Goal: Task Accomplishment & Management: Manage account settings

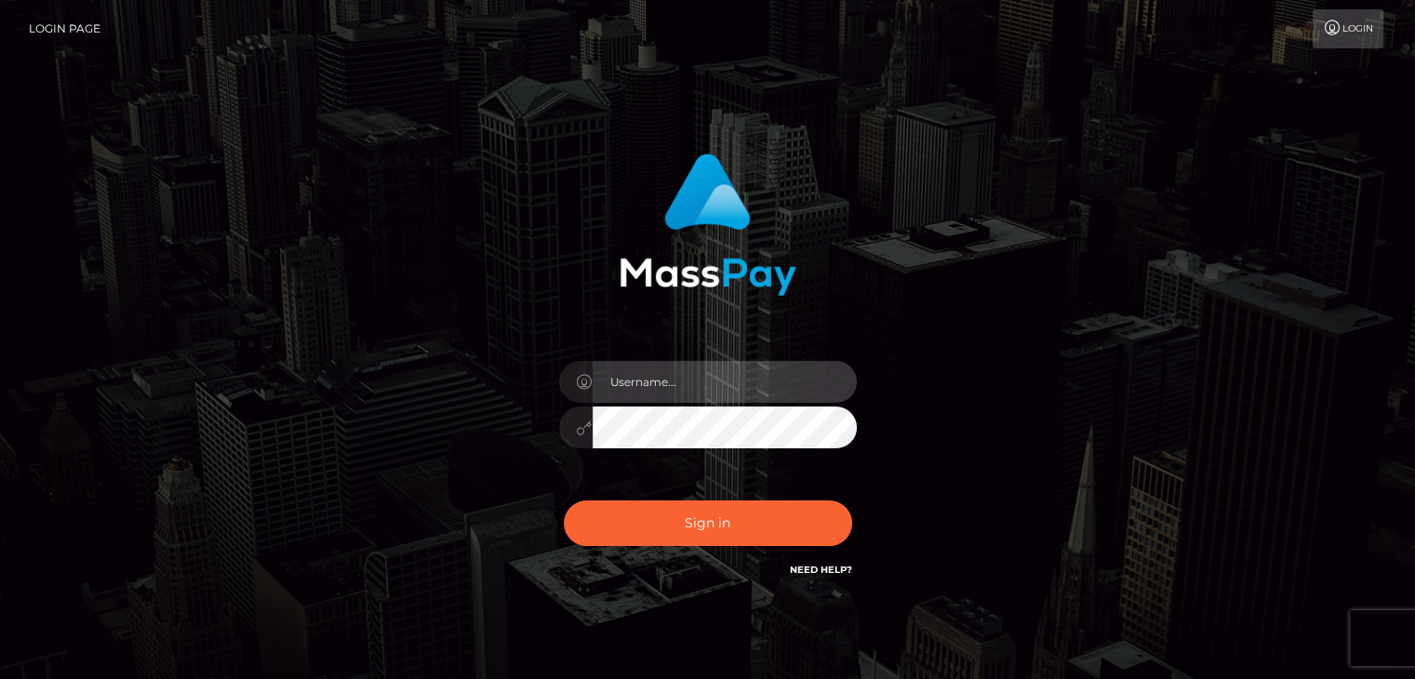
click at [695, 387] on input "text" at bounding box center [725, 382] width 264 height 42
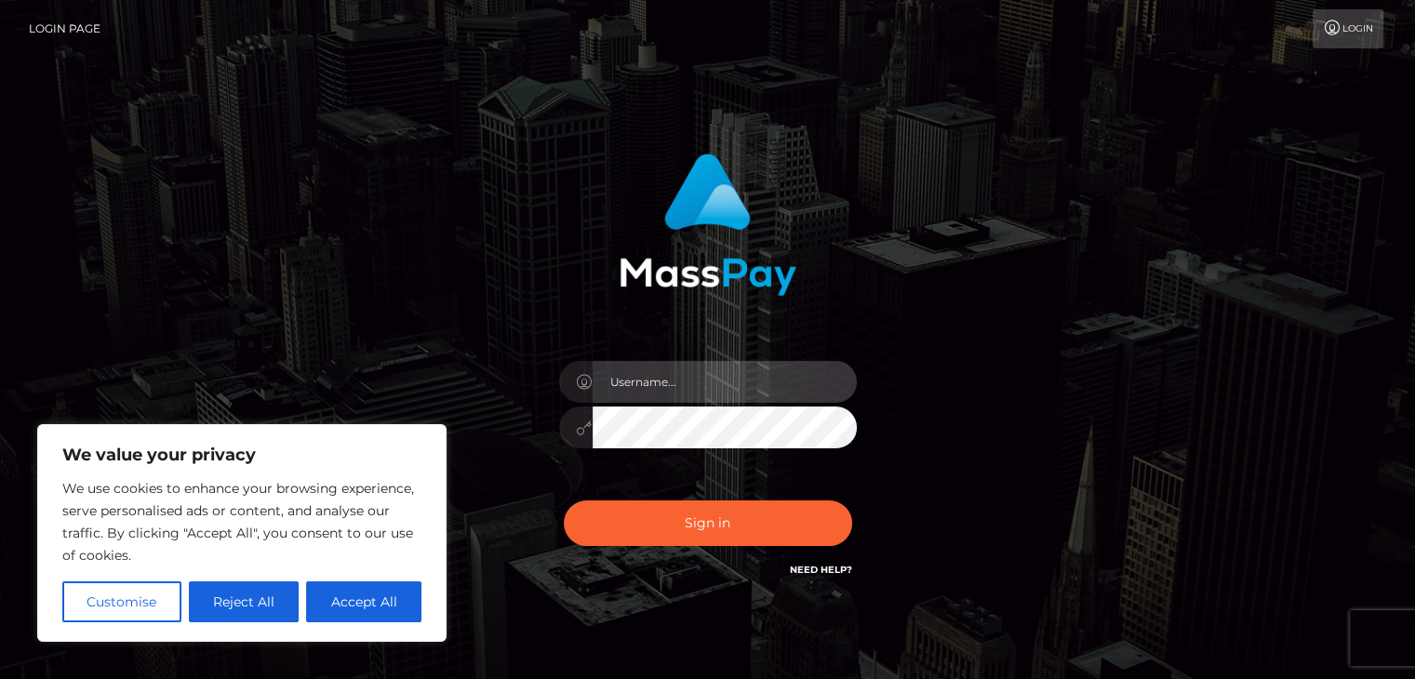
click at [657, 393] on input "text" at bounding box center [725, 382] width 264 height 42
type input "[EMAIL_ADDRESS][DOMAIN_NAME]"
click at [564, 501] on button "Sign in" at bounding box center [708, 524] width 288 height 46
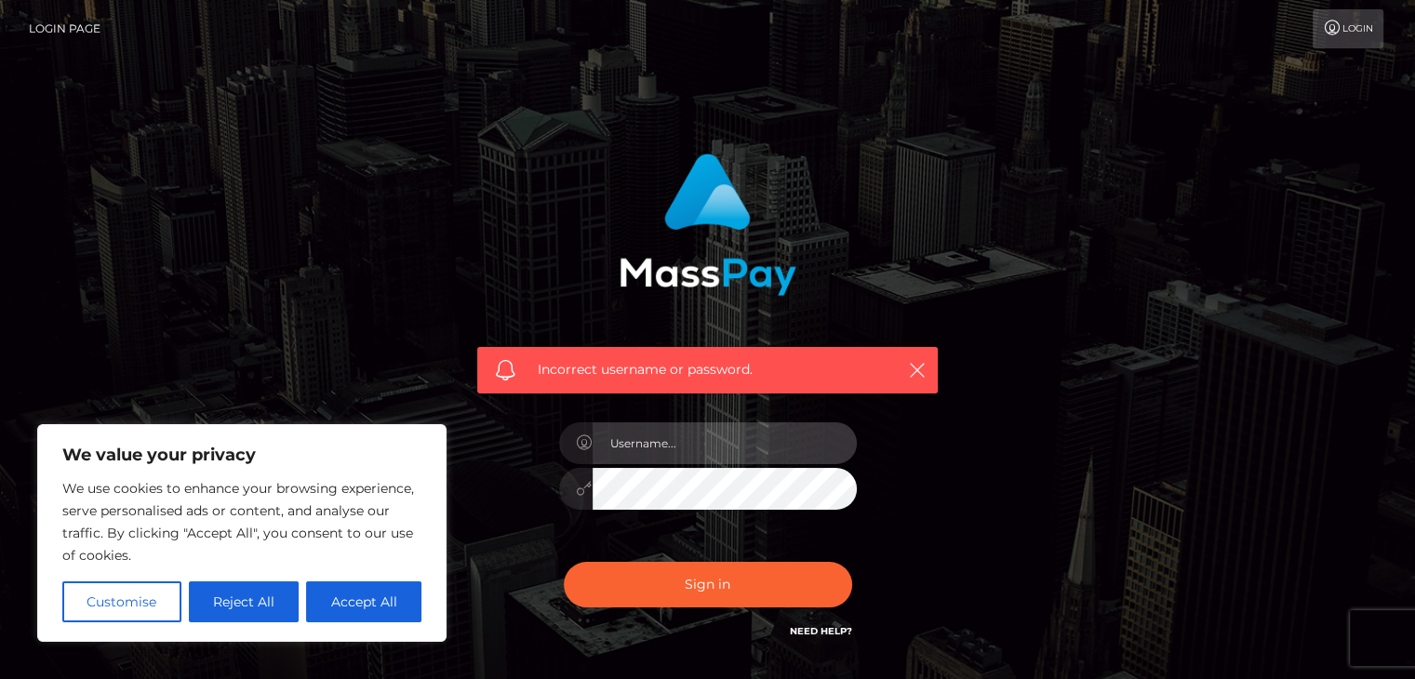
click at [702, 448] on input "text" at bounding box center [725, 443] width 264 height 42
type input "[EMAIL_ADDRESS][DOMAIN_NAME]"
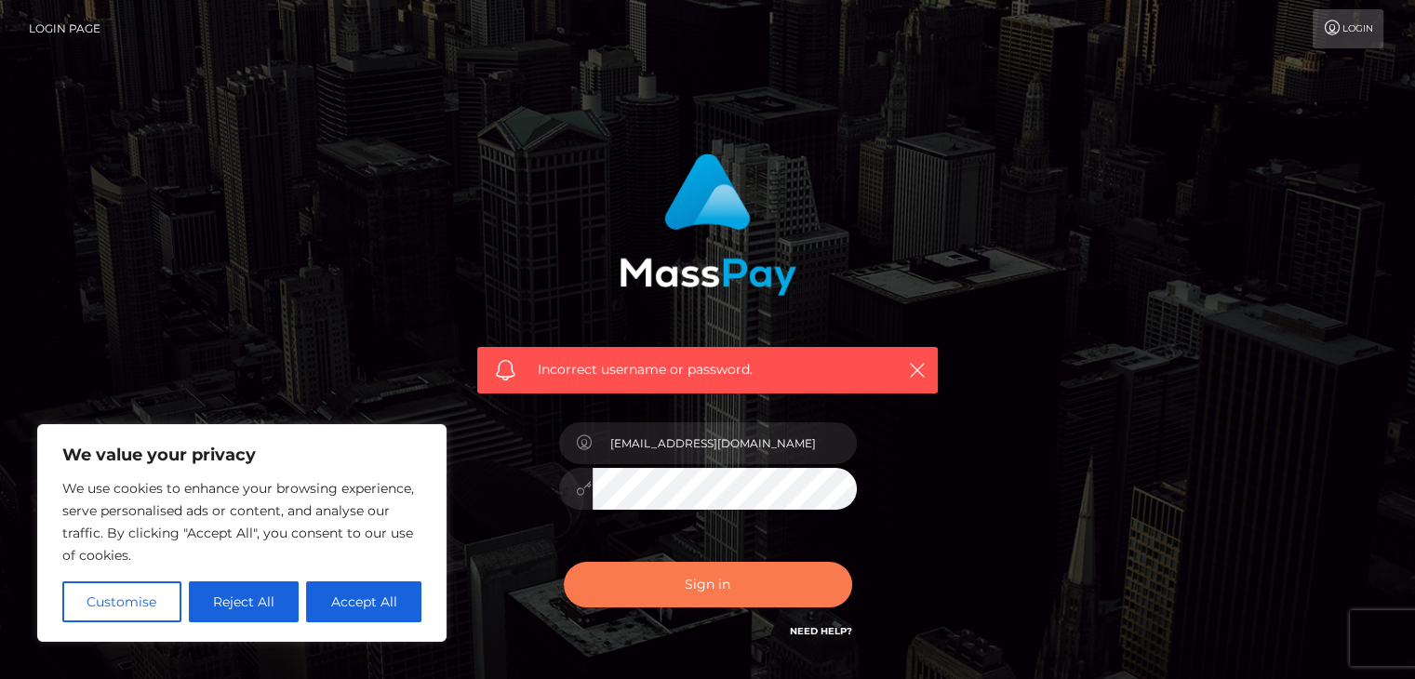
click at [629, 589] on button "Sign in" at bounding box center [708, 585] width 288 height 46
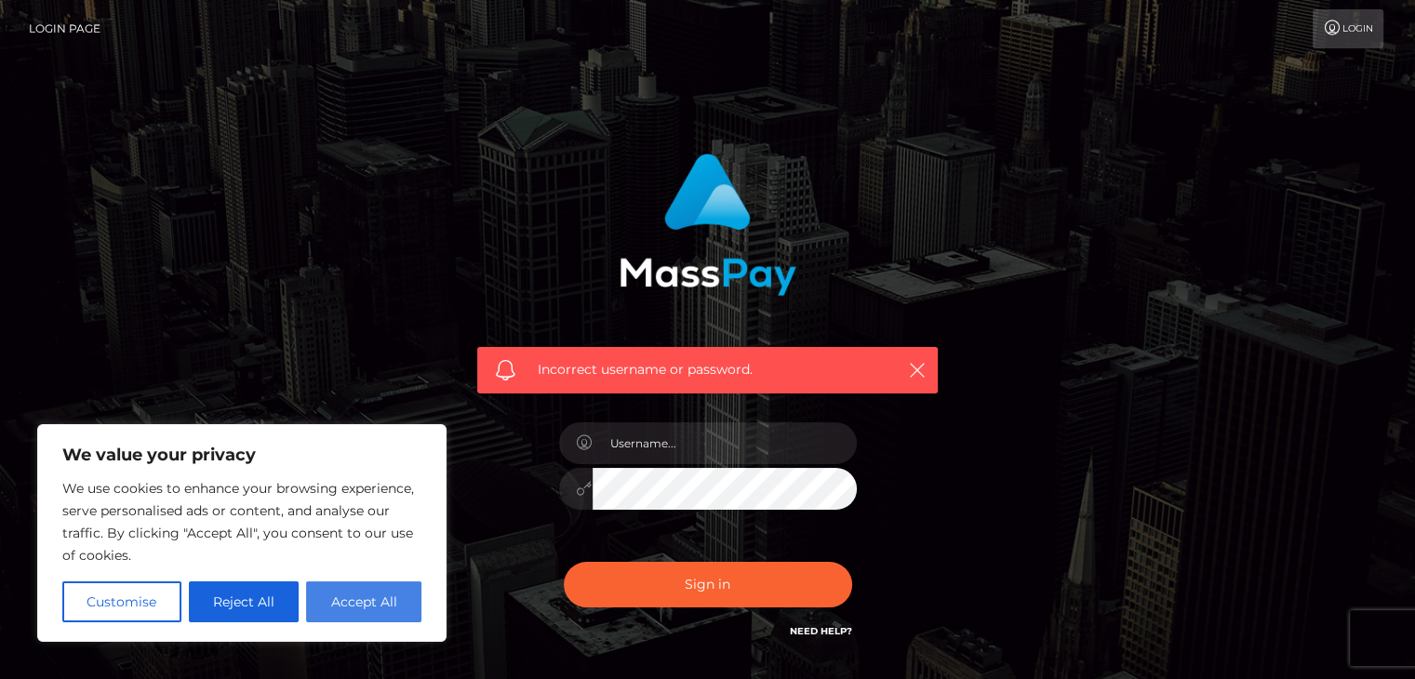
click at [337, 606] on button "Accept All" at bounding box center [363, 601] width 115 height 41
checkbox input "true"
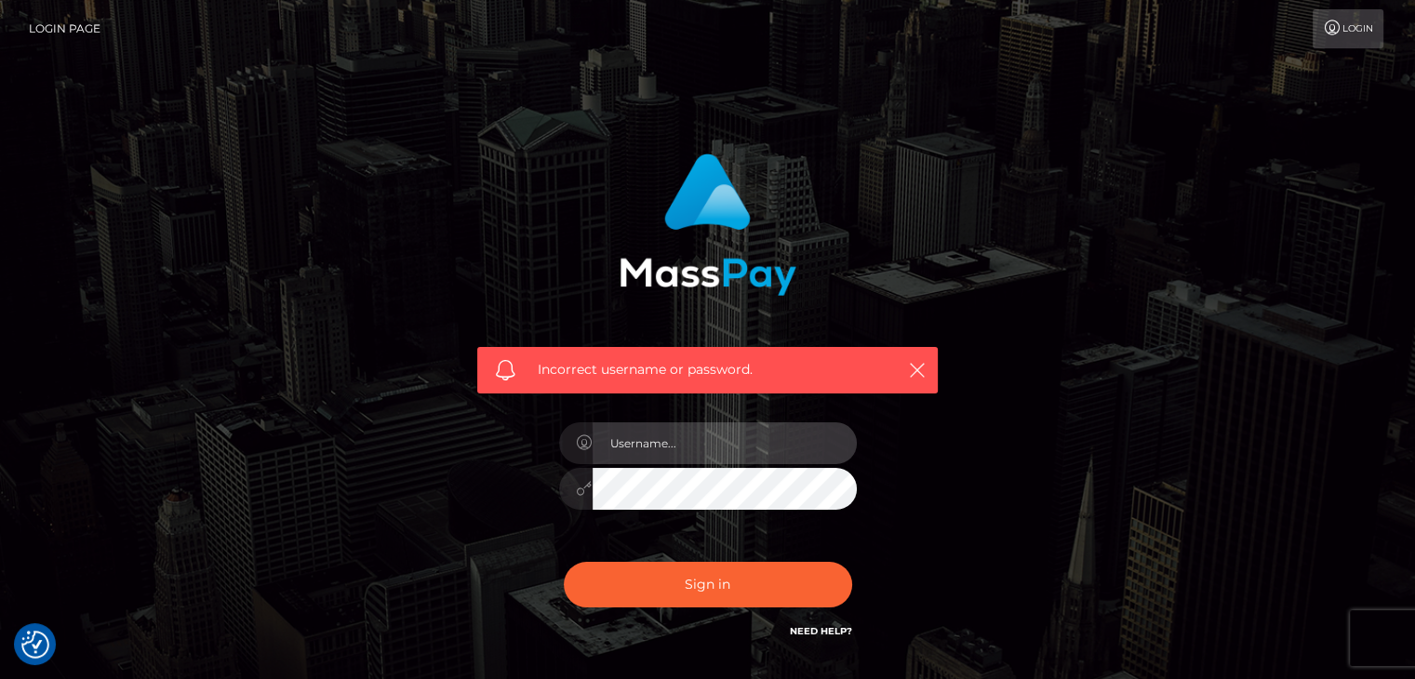
click at [630, 448] on input "text" at bounding box center [725, 443] width 264 height 42
type input "engrlacorte.jlynn@gmail.com"
click at [429, 481] on div "Incorrect username or password. engrlacorte.jlynn@gmail.com" at bounding box center [708, 407] width 1061 height 535
click at [564, 562] on button "Sign in" at bounding box center [708, 585] width 288 height 46
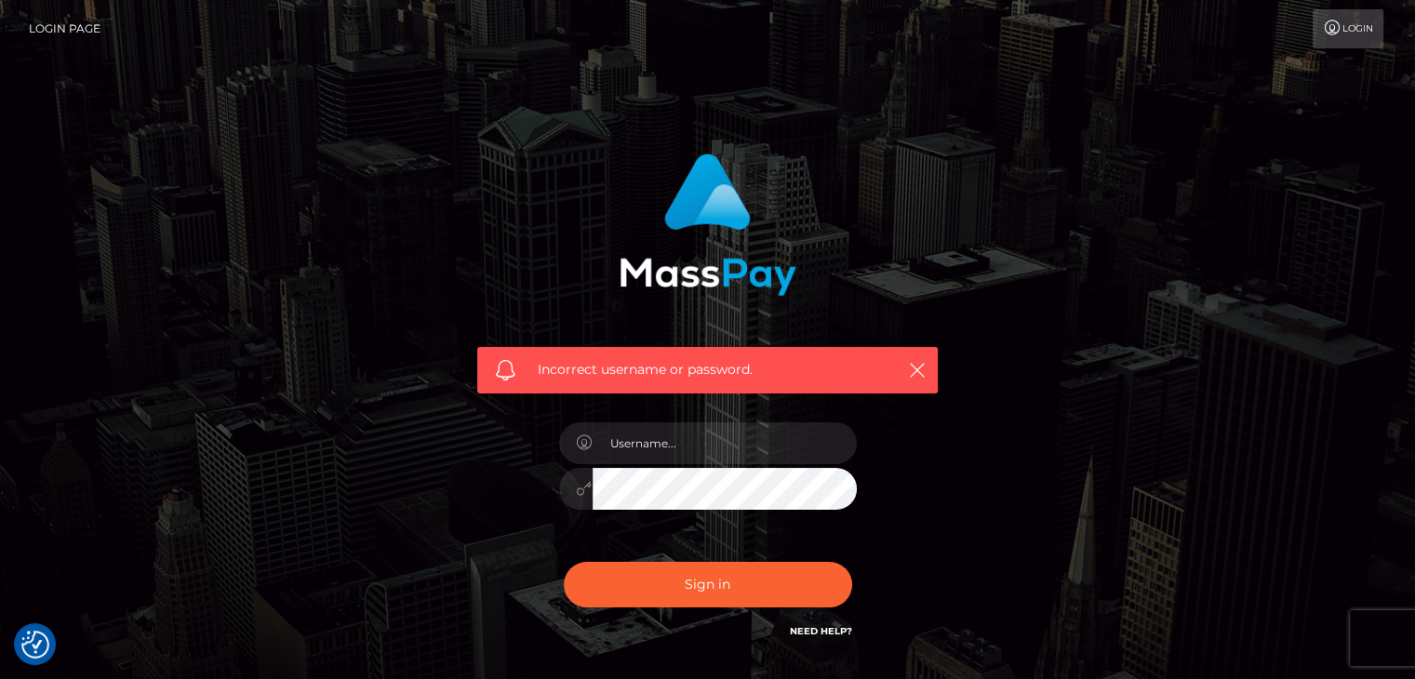
click at [1336, 24] on icon at bounding box center [1333, 27] width 20 height 15
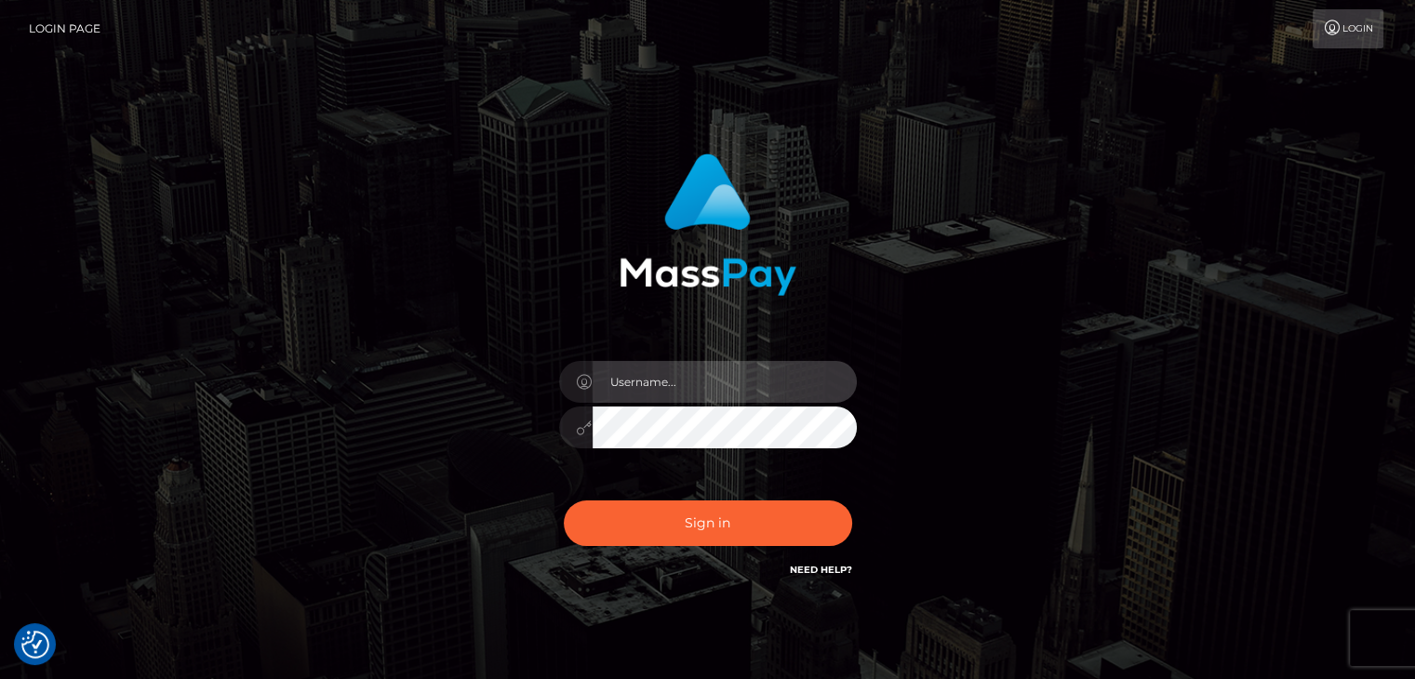
click at [706, 380] on input "text" at bounding box center [725, 382] width 264 height 42
type input "[EMAIL_ADDRESS][DOMAIN_NAME]"
click at [564, 501] on button "Sign in" at bounding box center [708, 524] width 288 height 46
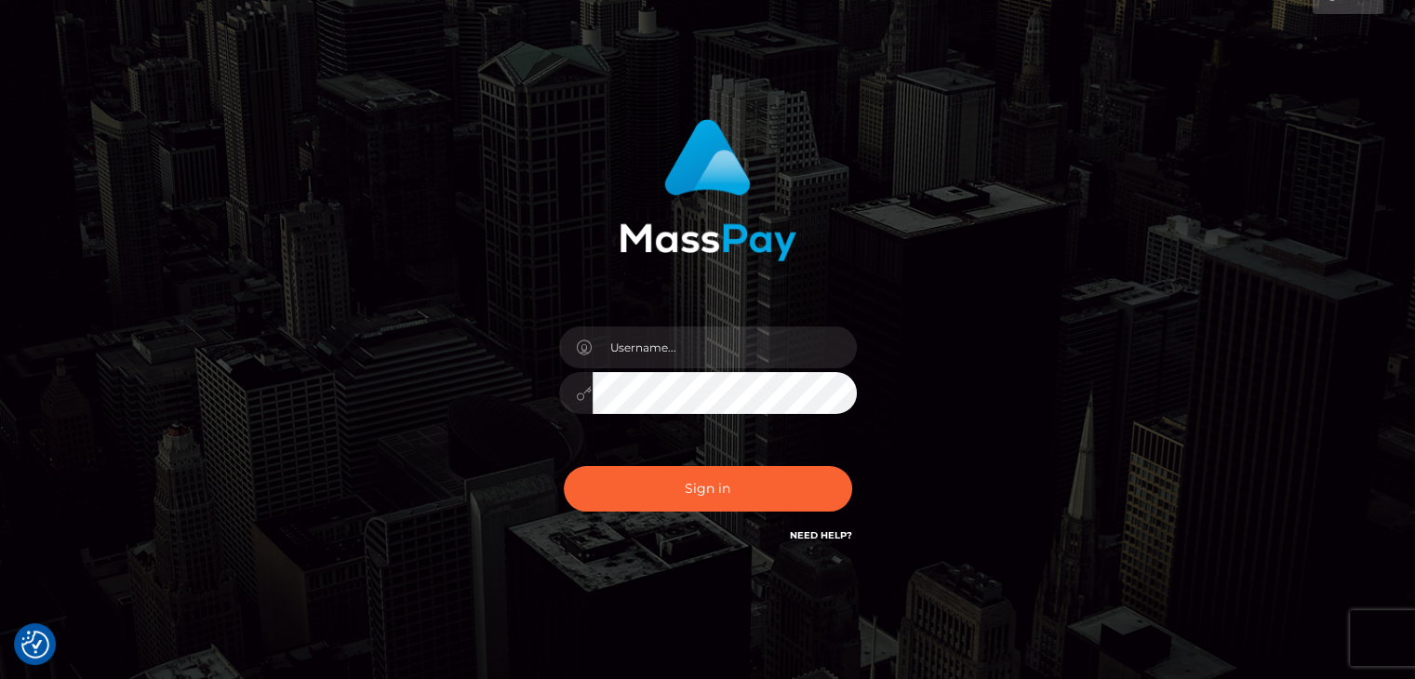
click at [837, 529] on link "Need Help?" at bounding box center [821, 535] width 62 height 12
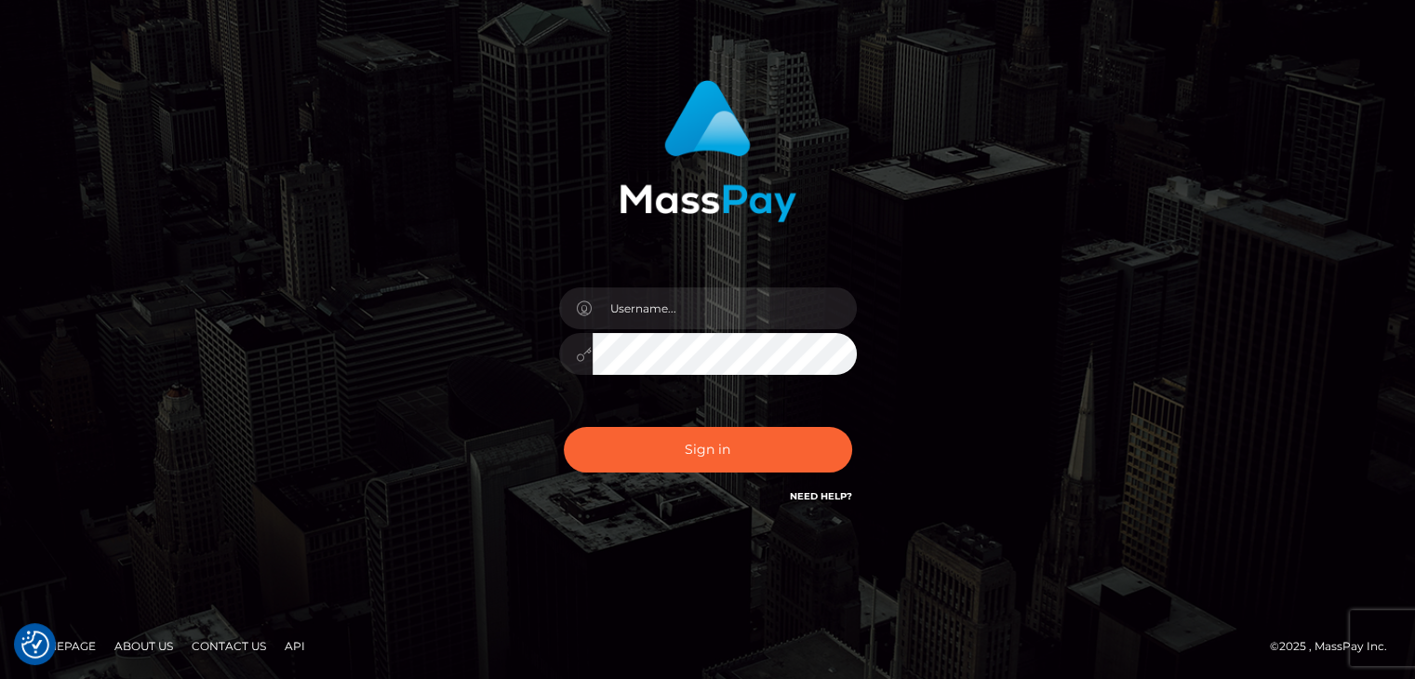
click at [830, 494] on link "Need Help?" at bounding box center [821, 496] width 62 height 12
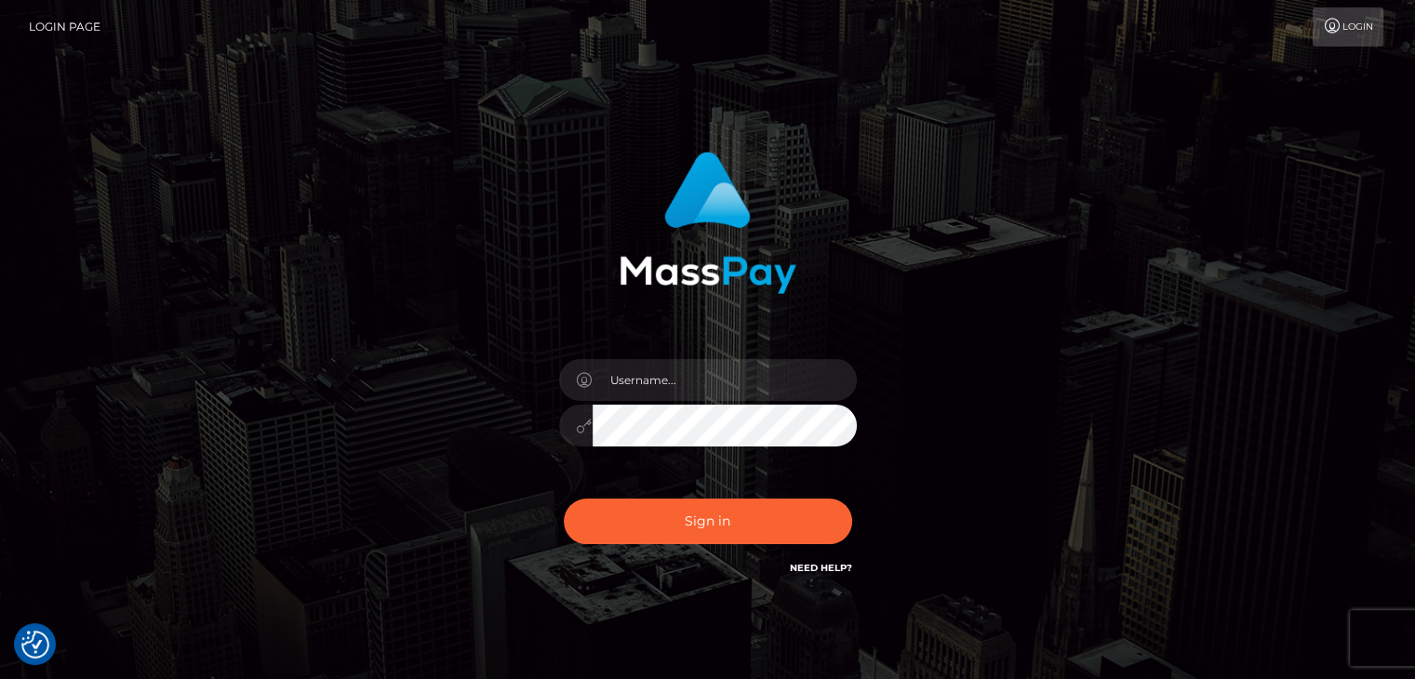
scroll to position [0, 0]
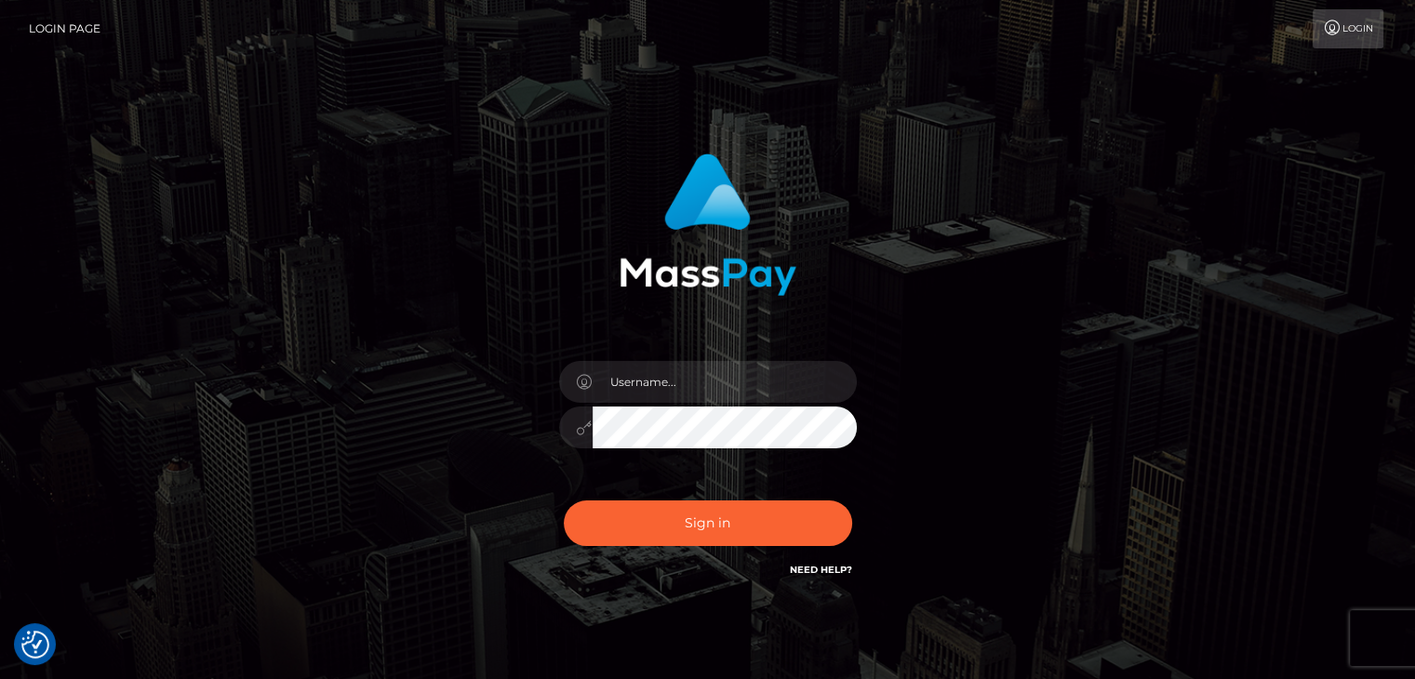
click at [89, 25] on link "Login Page" at bounding box center [65, 28] width 72 height 39
click at [1343, 27] on link "Login" at bounding box center [1348, 28] width 71 height 39
click at [699, 379] on input "text" at bounding box center [725, 382] width 264 height 42
type input "engrlacorte.jlynn@gmail.com"
click at [564, 501] on button "Sign in" at bounding box center [708, 524] width 288 height 46
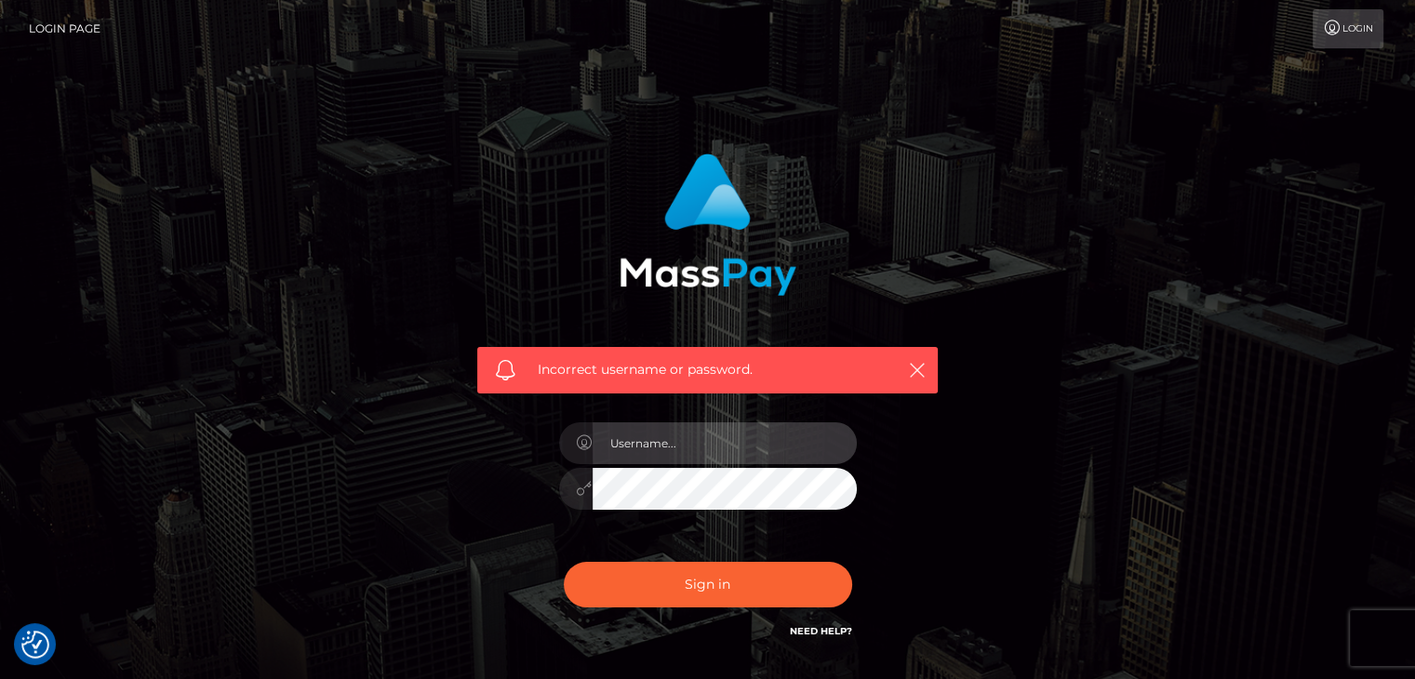
click at [685, 440] on input "text" at bounding box center [725, 443] width 264 height 42
type input "engrlacorte"
